Goal: Navigation & Orientation: Find specific page/section

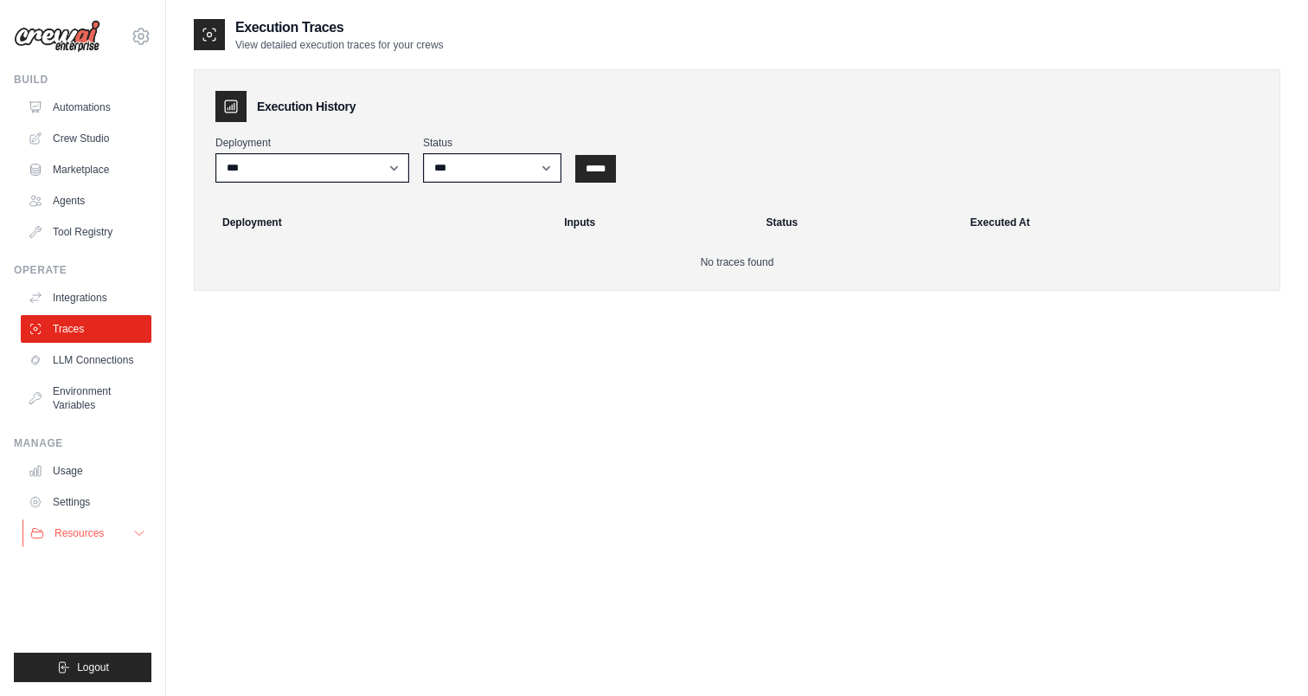
click at [76, 528] on span "Resources" at bounding box center [79, 533] width 49 height 14
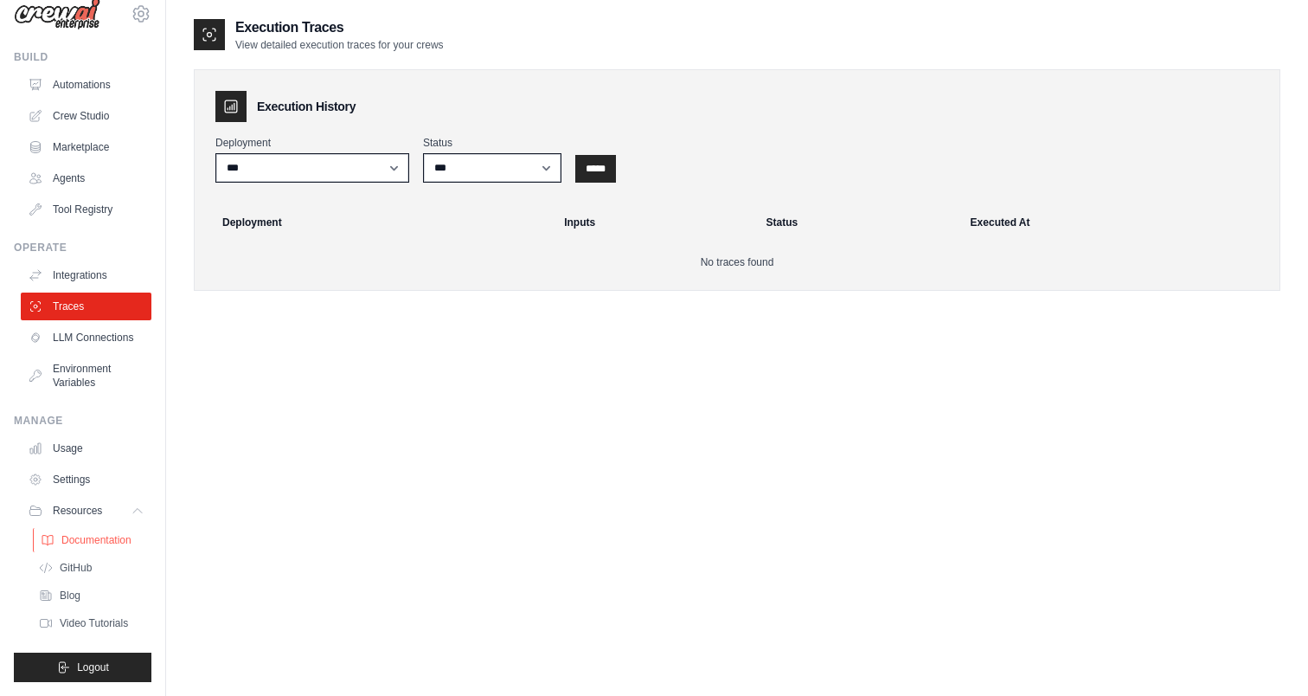
click at [114, 537] on span "Documentation" at bounding box center [96, 540] width 70 height 14
click at [99, 207] on link "Tool Registry" at bounding box center [87, 210] width 131 height 28
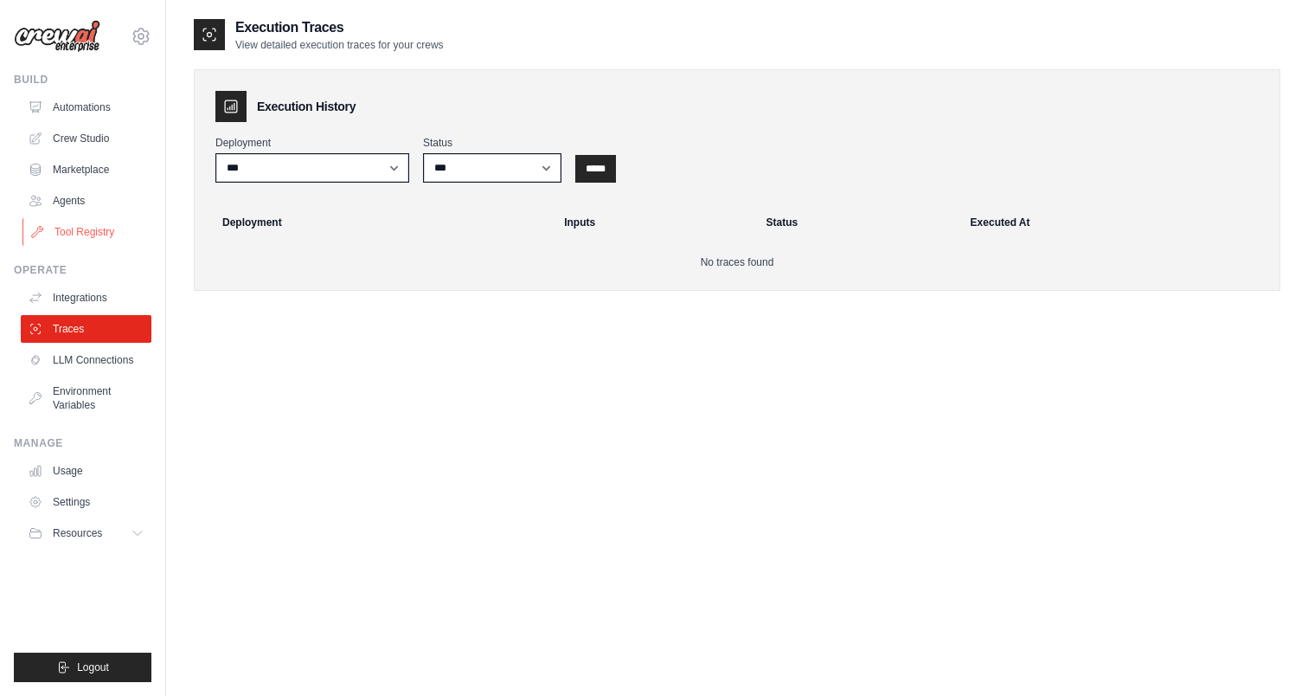
scroll to position [0, 0]
click at [82, 200] on link "Agents" at bounding box center [87, 201] width 131 height 28
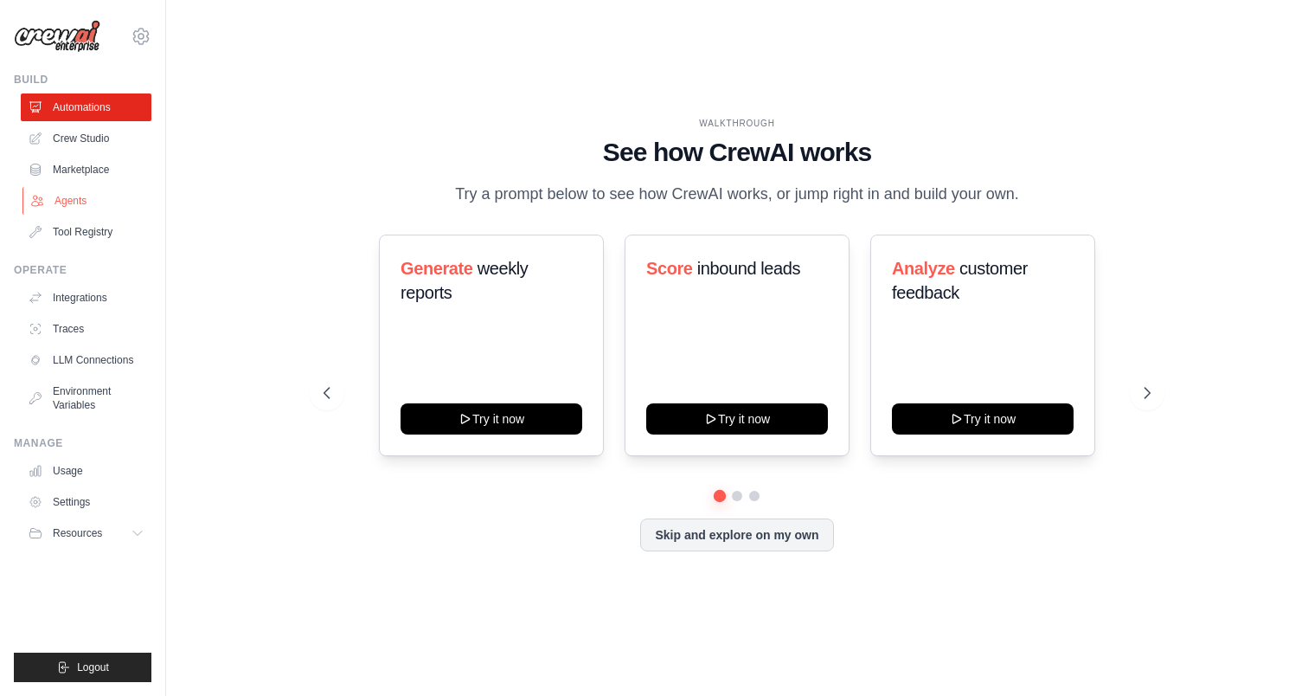
click at [74, 201] on link "Agents" at bounding box center [87, 201] width 131 height 28
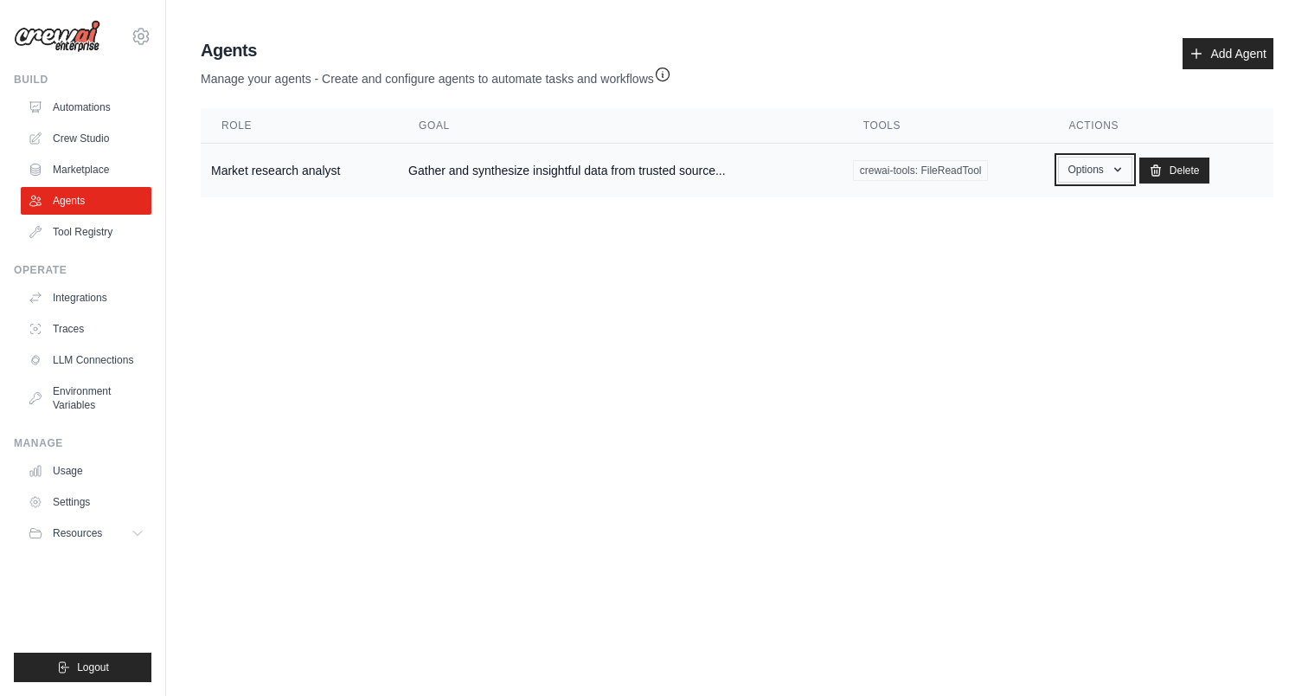
click at [1095, 174] on button "Options" at bounding box center [1095, 170] width 74 height 26
click at [532, 350] on body "nikolakostov@airia.com Settings Build Automations Crew Studio" at bounding box center [654, 348] width 1308 height 696
click at [118, 229] on link "Tool Registry" at bounding box center [87, 232] width 131 height 28
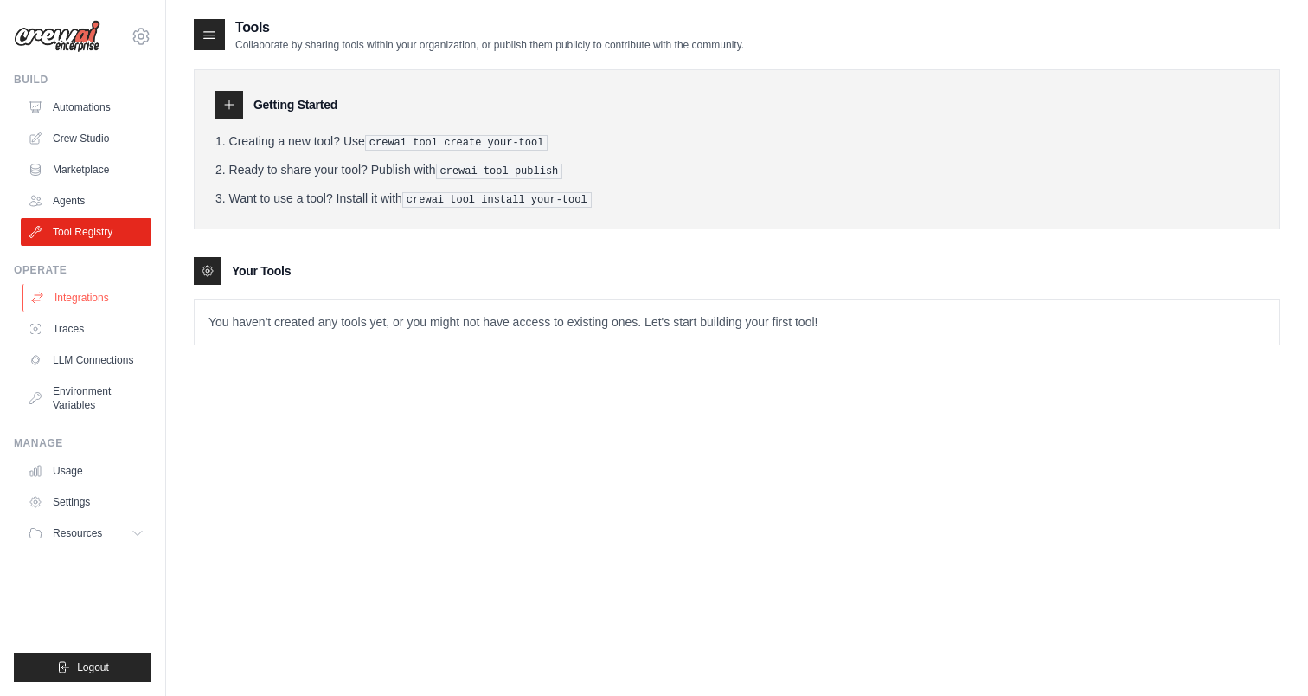
click at [78, 300] on link "Integrations" at bounding box center [87, 298] width 131 height 28
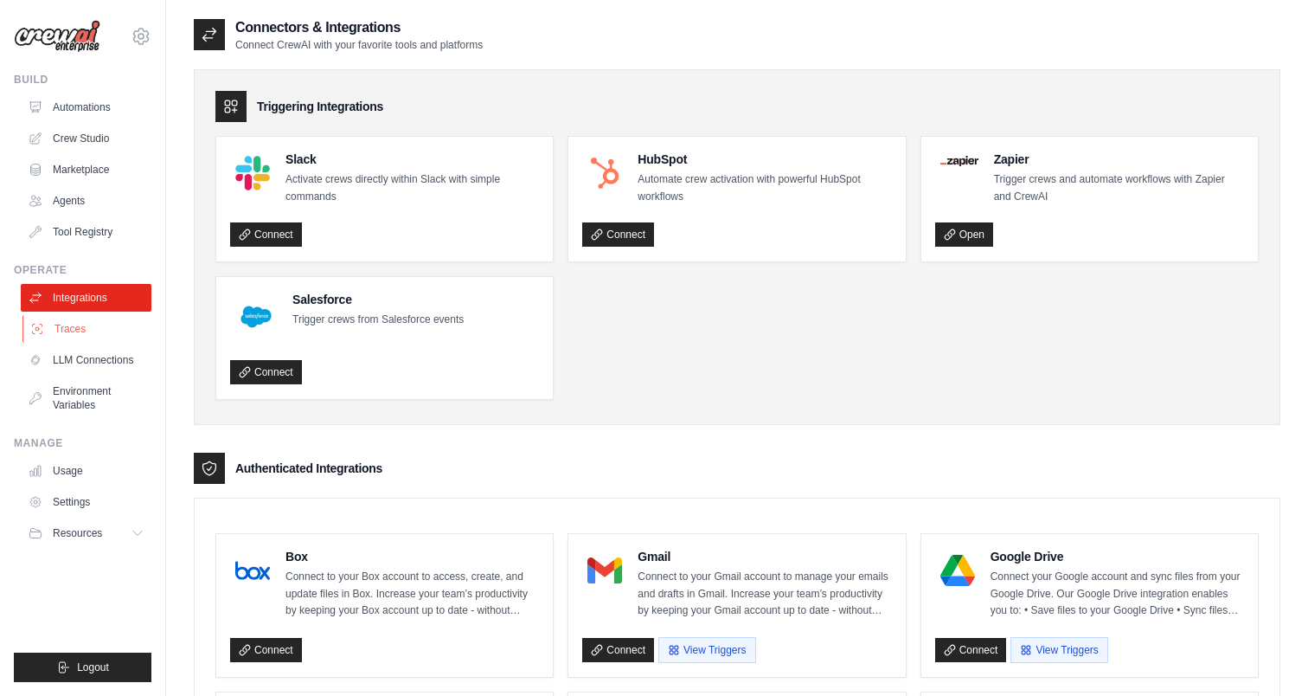
click at [82, 322] on link "Traces" at bounding box center [87, 329] width 131 height 28
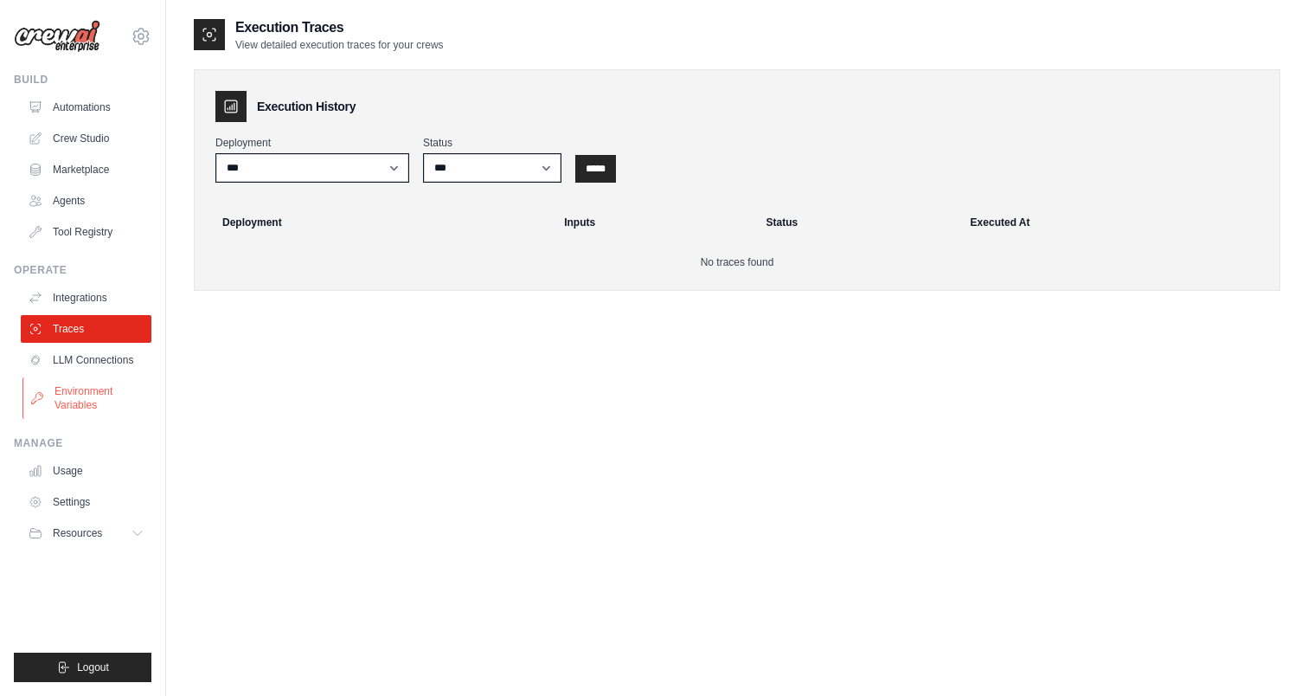
click at [80, 411] on link "Environment Variables" at bounding box center [87, 398] width 131 height 42
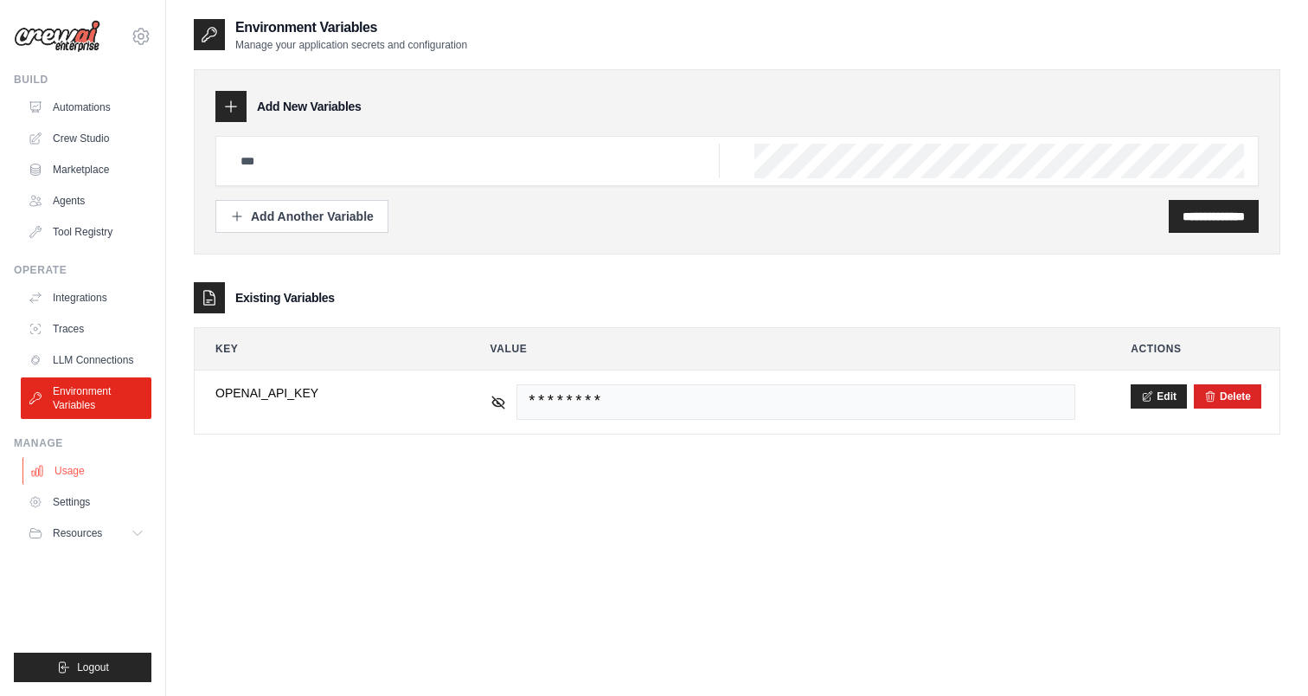
click at [72, 473] on link "Usage" at bounding box center [87, 471] width 131 height 28
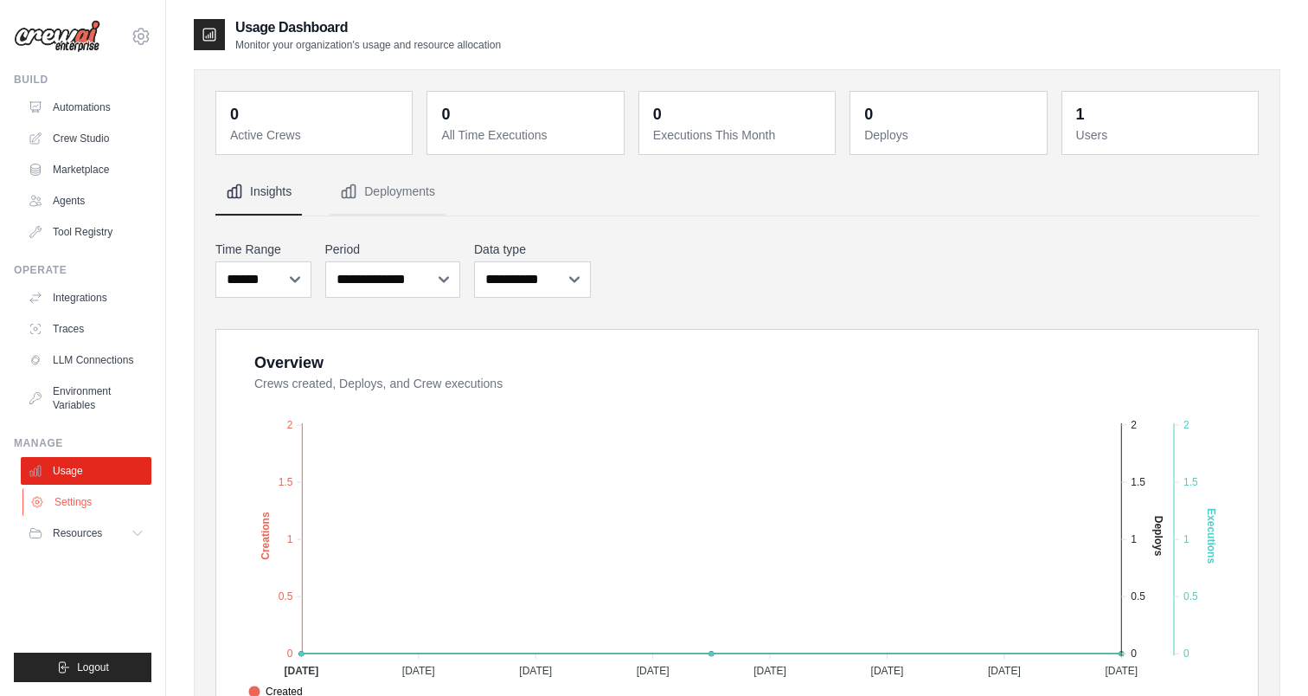
click at [67, 493] on link "Settings" at bounding box center [87, 502] width 131 height 28
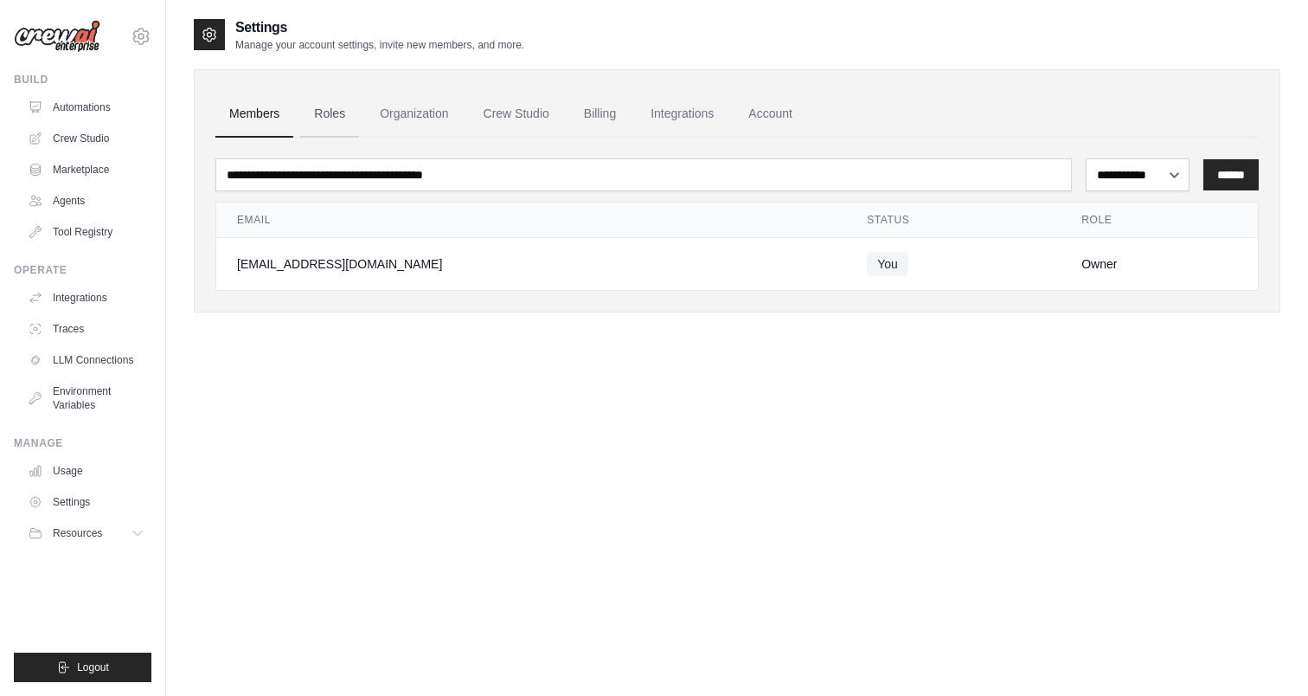
click at [344, 111] on link "Roles" at bounding box center [329, 114] width 59 height 47
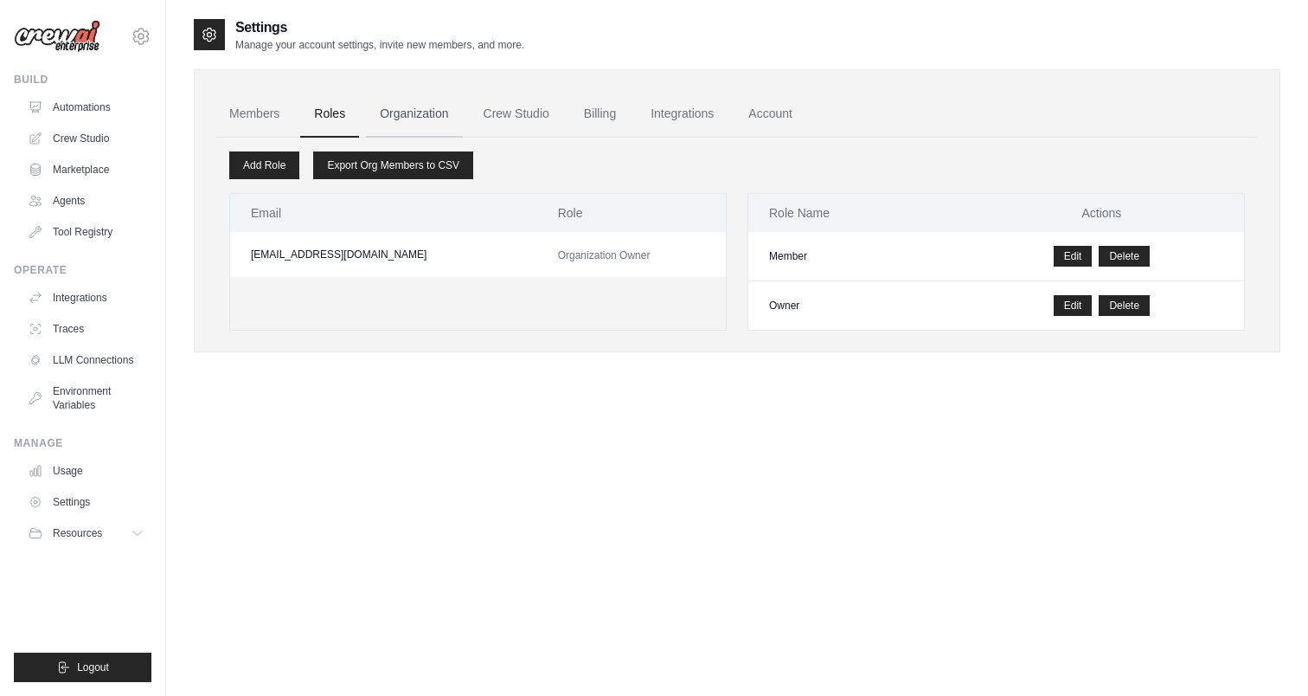
click at [401, 112] on link "Organization" at bounding box center [414, 114] width 96 height 47
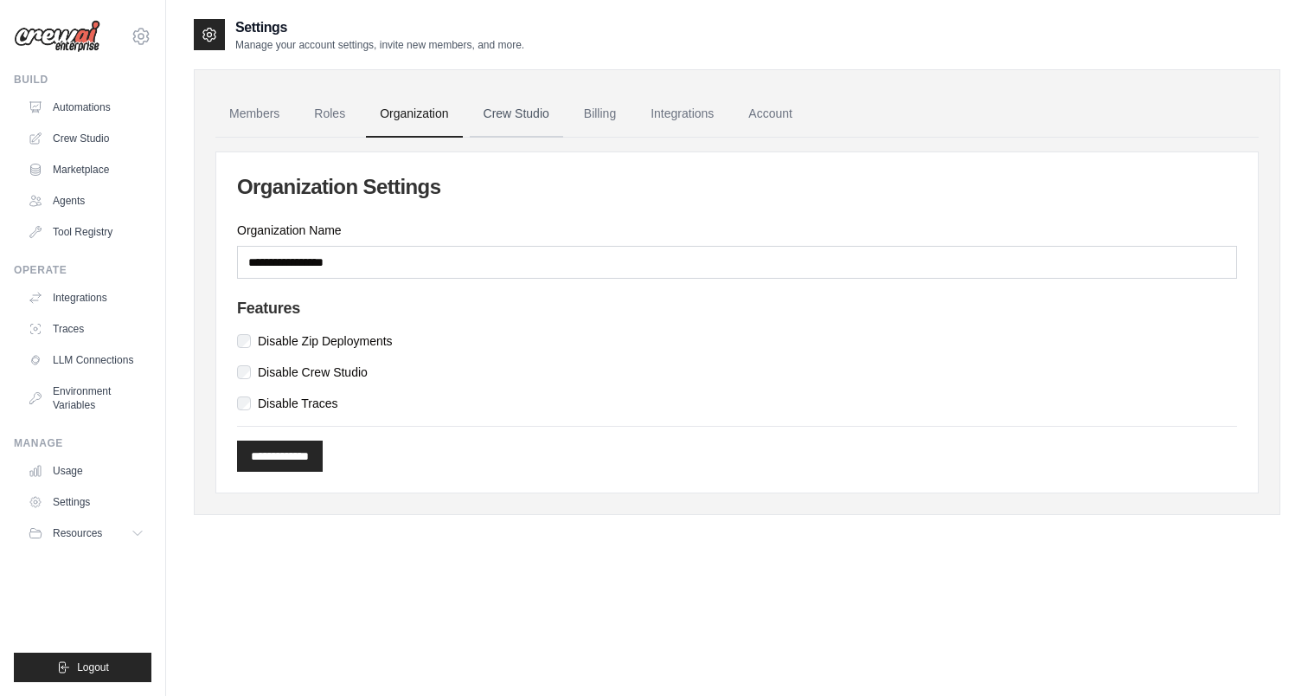
click at [524, 112] on link "Crew Studio" at bounding box center [516, 114] width 93 height 47
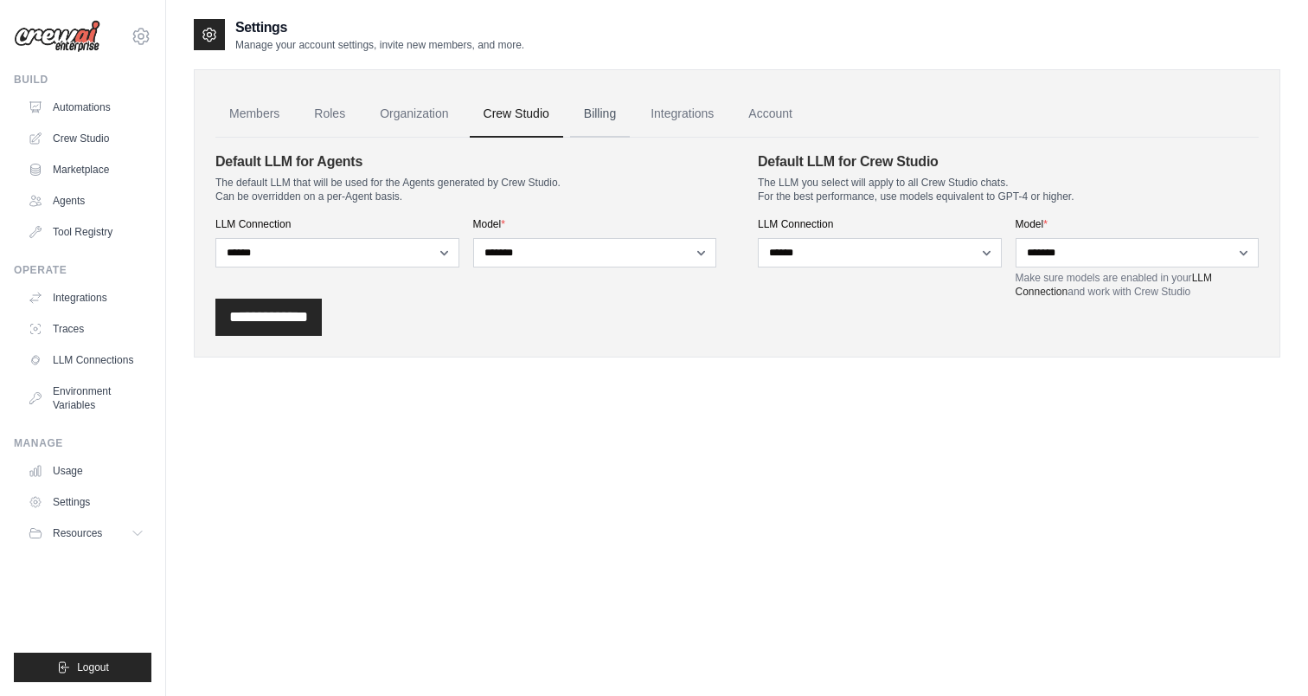
click at [607, 117] on link "Billing" at bounding box center [600, 114] width 60 height 47
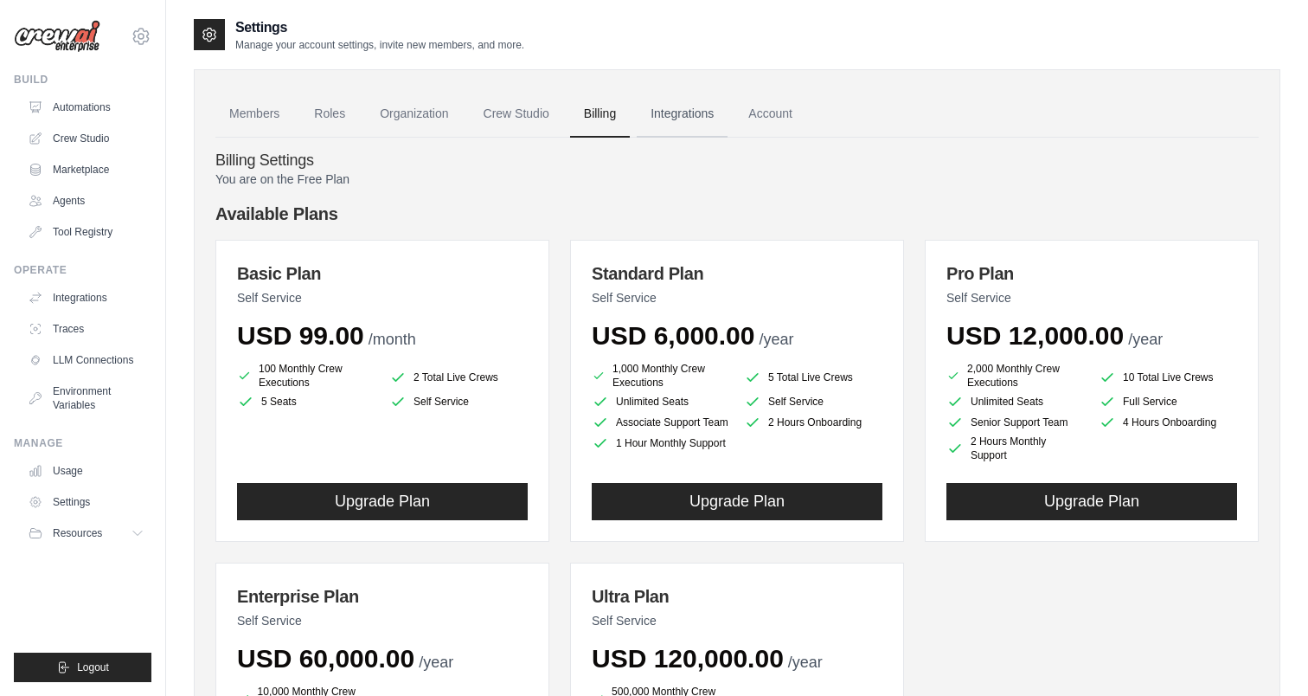
click at [657, 111] on link "Integrations" at bounding box center [682, 114] width 91 height 47
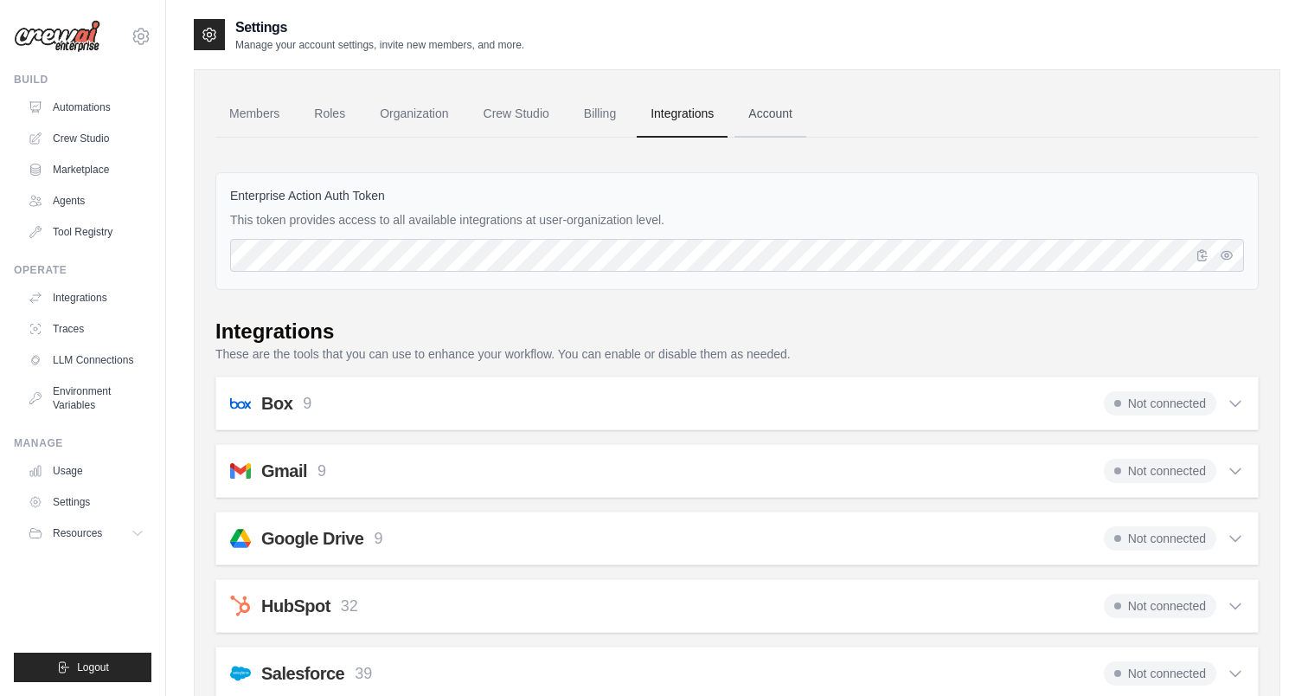
click at [782, 118] on link "Account" at bounding box center [770, 114] width 72 height 47
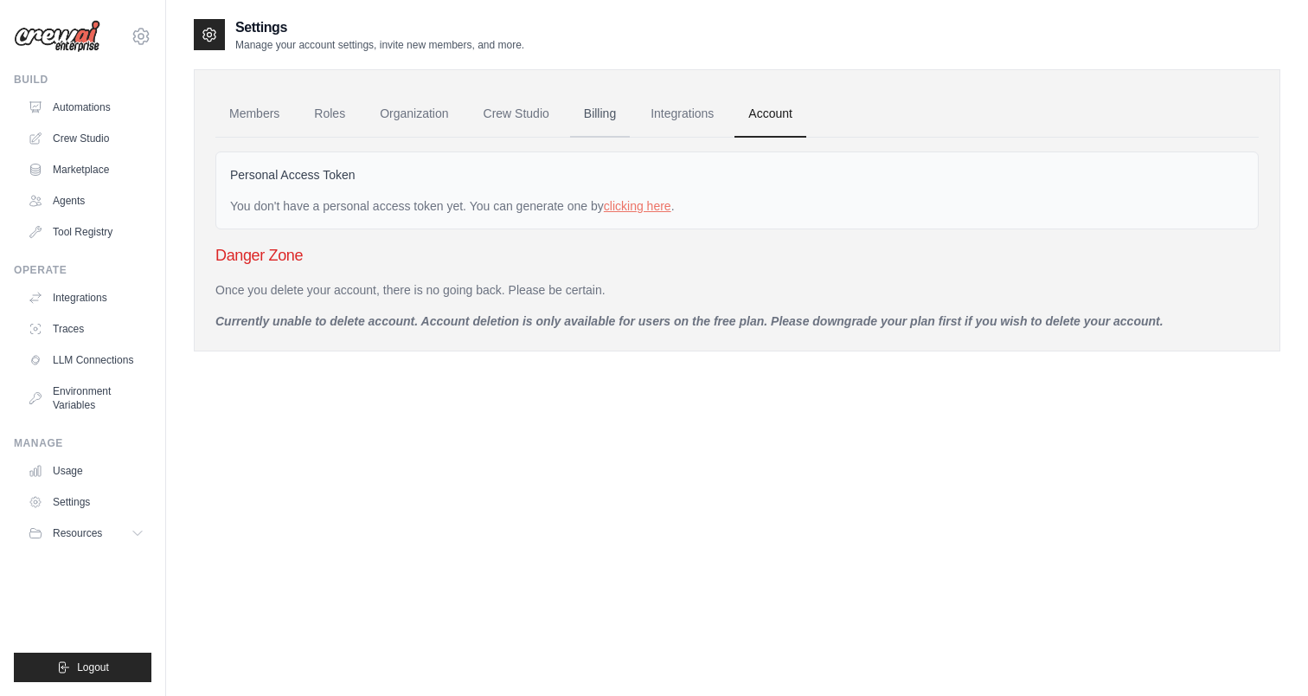
click at [595, 124] on link "Billing" at bounding box center [600, 114] width 60 height 47
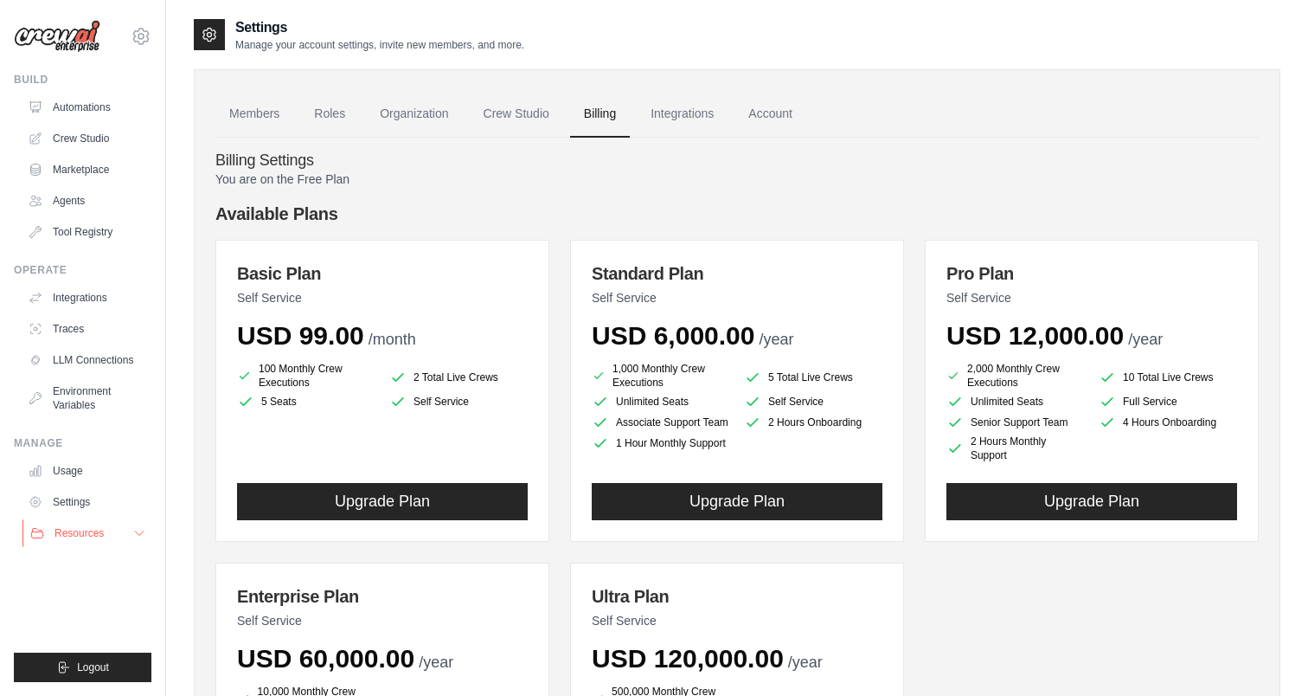
click at [70, 529] on span "Resources" at bounding box center [79, 533] width 49 height 14
